Goal: Find specific page/section

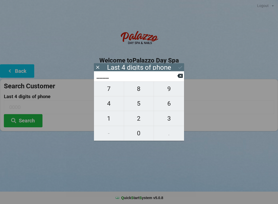
click at [169, 105] on span "6" at bounding box center [169, 103] width 30 height 11
type input "6___"
click at [113, 115] on span "1" at bounding box center [109, 118] width 30 height 11
type input "61__"
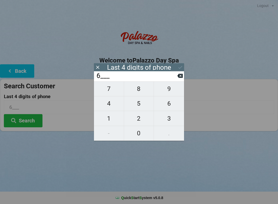
type input "61__"
click at [109, 96] on button "7" at bounding box center [109, 88] width 30 height 15
type input "617_"
click at [178, 74] on button at bounding box center [180, 75] width 5 height 7
type input "61__"
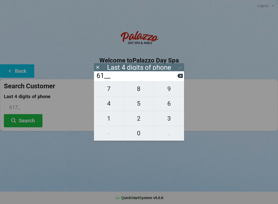
click at [107, 104] on span "4" at bounding box center [109, 103] width 30 height 11
type input "614_"
click at [167, 123] on span "3" at bounding box center [169, 118] width 30 height 11
type input "6143"
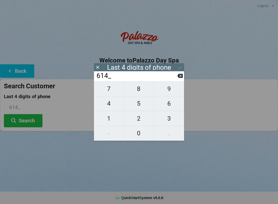
type input "6143"
click at [179, 69] on icon at bounding box center [180, 66] width 5 height 5
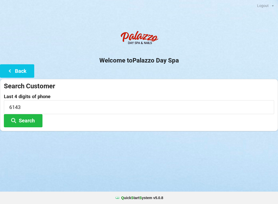
click at [22, 125] on button "Search" at bounding box center [23, 120] width 39 height 13
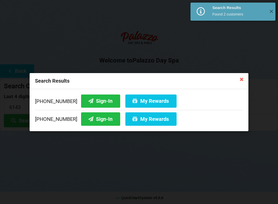
click at [92, 103] on button "Sign-In" at bounding box center [100, 100] width 39 height 13
